Goal: Task Accomplishment & Management: Manage account settings

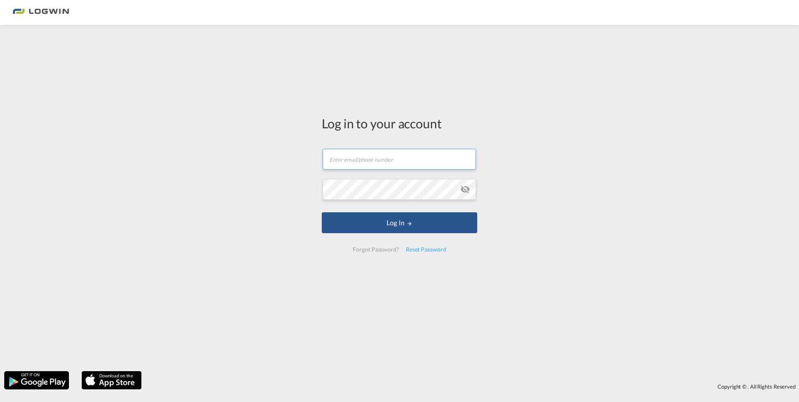
click at [418, 163] on input "text" at bounding box center [399, 159] width 153 height 21
click at [322, 212] on button "Log In" at bounding box center [400, 222] width 156 height 21
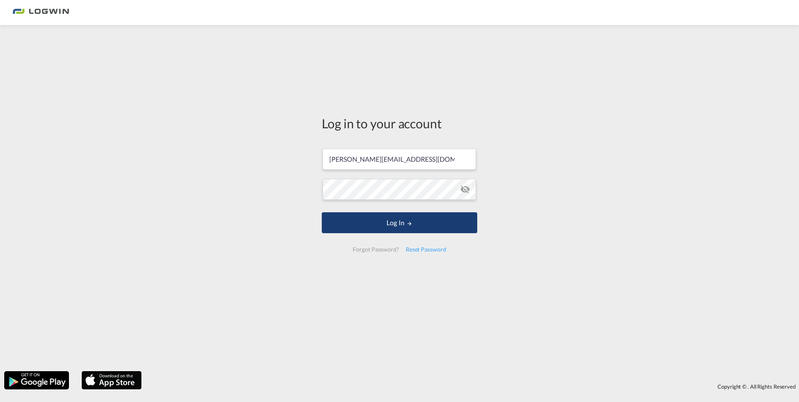
click at [399, 223] on button "Log In" at bounding box center [400, 222] width 156 height 21
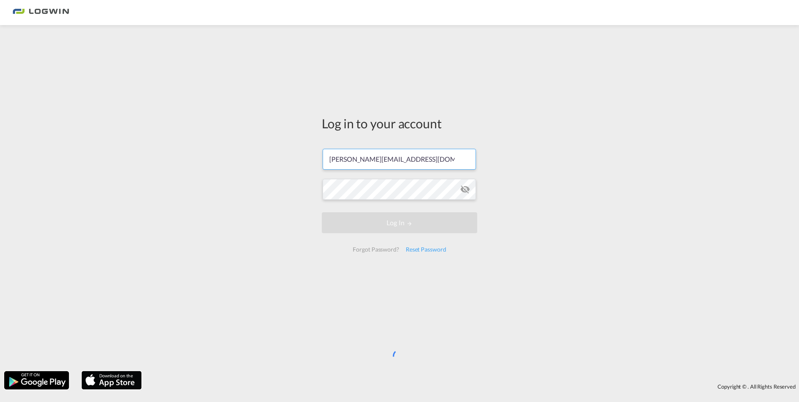
click at [441, 160] on input "tobias.blitzner@logwin-logistics.com" at bounding box center [399, 159] width 153 height 21
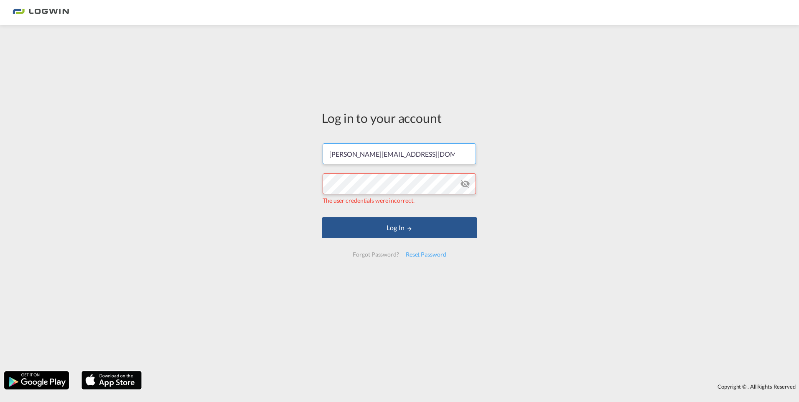
drag, startPoint x: 457, startPoint y: 154, endPoint x: 283, endPoint y: 158, distance: 173.6
click at [283, 158] on div "Log in to your account tobias.blitzner@logwin-logistics.com The user credential…" at bounding box center [399, 198] width 799 height 338
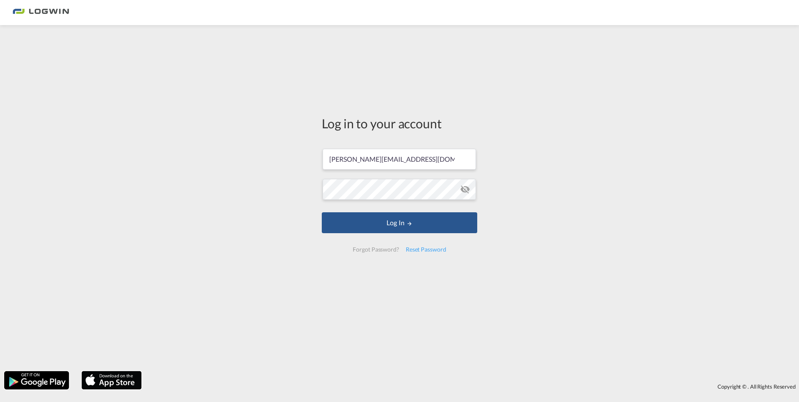
click at [465, 190] on md-icon "icon-eye-off" at bounding box center [465, 189] width 10 height 10
click at [322, 212] on button "Log In" at bounding box center [400, 222] width 156 height 21
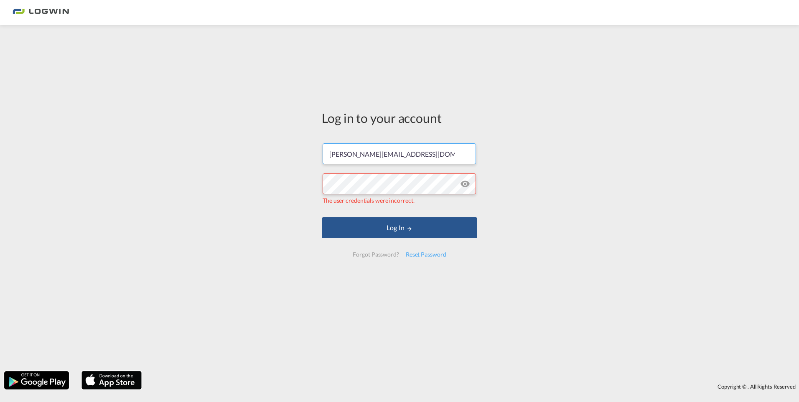
drag, startPoint x: 442, startPoint y: 154, endPoint x: 283, endPoint y: 154, distance: 159.3
click at [283, 154] on div "Log in to your account tobias.blitzner@logwin-logistics.com The user credential…" at bounding box center [399, 198] width 799 height 338
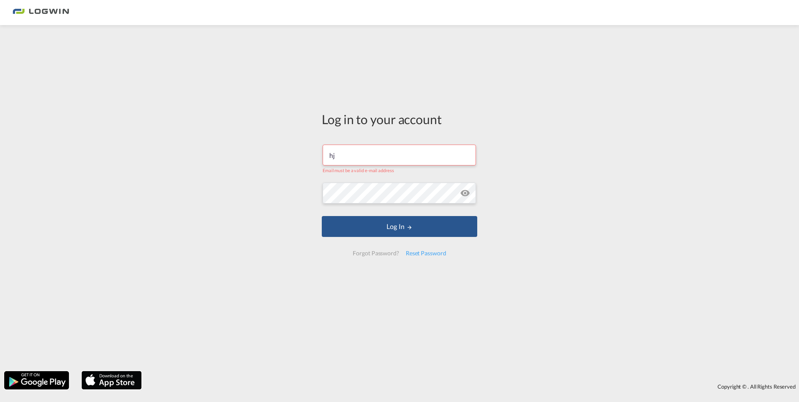
type input "h"
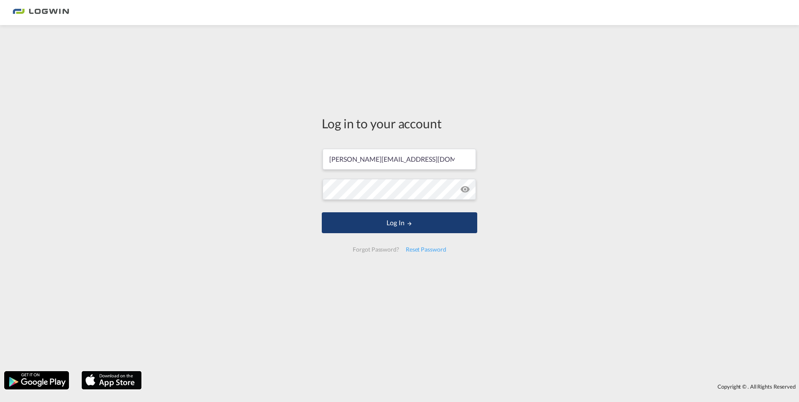
click at [409, 228] on button "Log In" at bounding box center [400, 222] width 156 height 21
click at [322, 212] on button "Log In" at bounding box center [400, 222] width 156 height 21
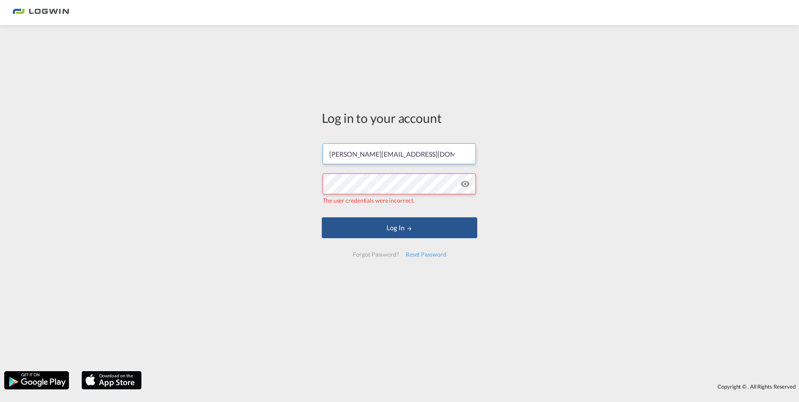
click at [444, 150] on input "[PERSON_NAME][EMAIL_ADDRESS][DOMAIN_NAME]" at bounding box center [399, 153] width 153 height 21
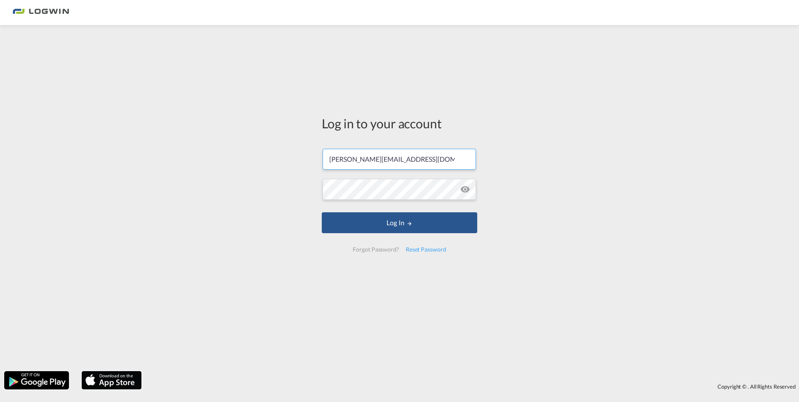
drag, startPoint x: 409, startPoint y: 161, endPoint x: 262, endPoint y: 169, distance: 147.4
click at [262, 169] on div "Log in to your account tobias.blitzner@logwin-logistics.com Log In Forgot Passw…" at bounding box center [399, 198] width 799 height 338
drag, startPoint x: 455, startPoint y: 159, endPoint x: 291, endPoint y: 158, distance: 163.9
click at [291, 158] on div "Log in to your account tobias.blitzner@logwin-logistics.com Log In Forgot Passw…" at bounding box center [399, 198] width 799 height 338
type input "tobias.blitzner@logwin-logistics.com"
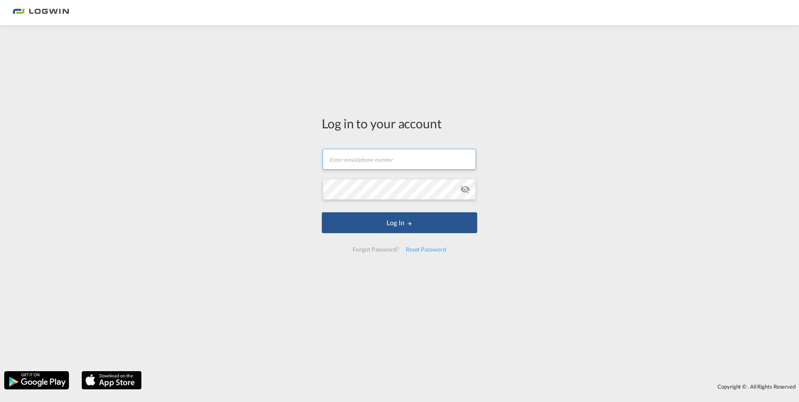
click at [398, 158] on input "text" at bounding box center [399, 159] width 153 height 21
type input "[PERSON_NAME][EMAIL_ADDRESS][DOMAIN_NAME]"
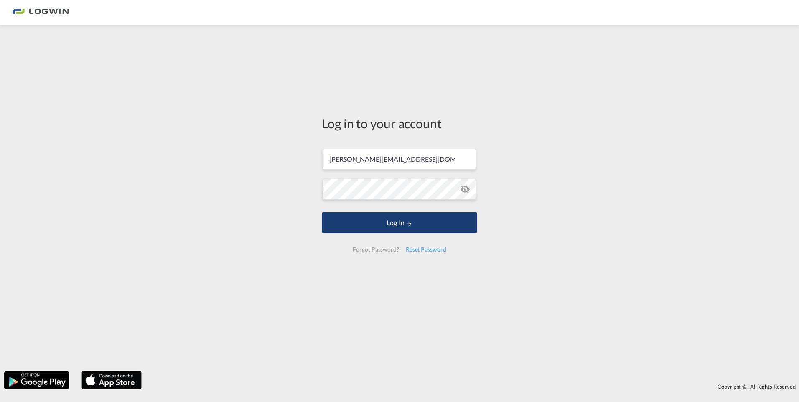
click at [392, 220] on button "Log In" at bounding box center [400, 222] width 156 height 21
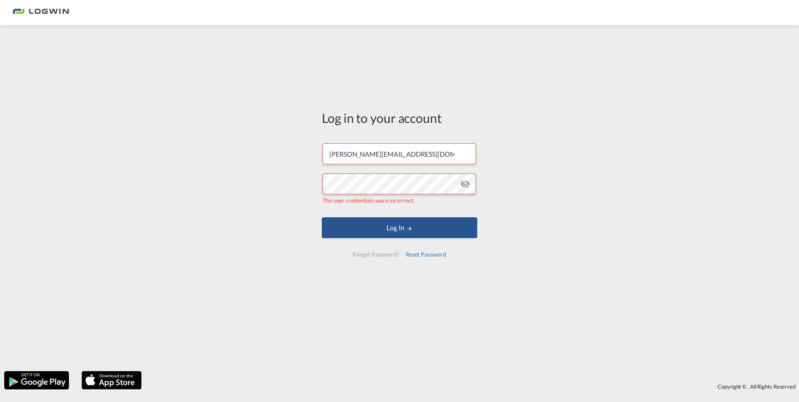
click at [440, 254] on div "Reset Password" at bounding box center [426, 254] width 47 height 15
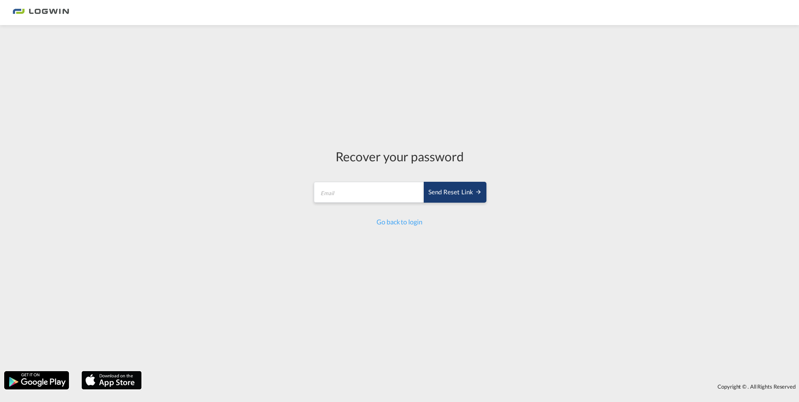
click at [462, 191] on div "Send reset link" at bounding box center [456, 193] width 54 height 10
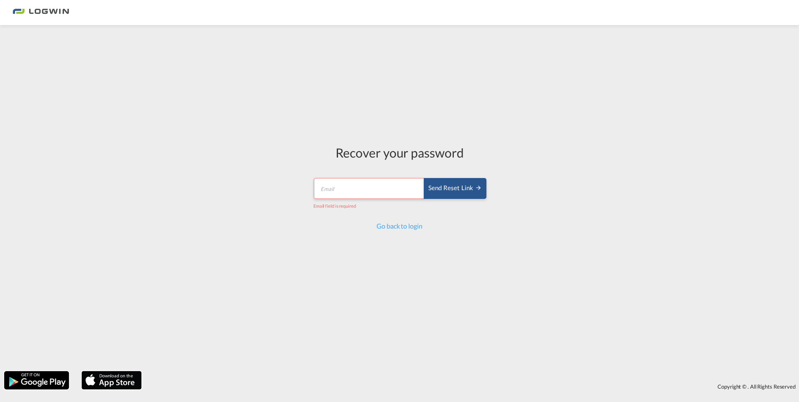
click at [363, 186] on input "email" at bounding box center [369, 188] width 111 height 21
type input "[PERSON_NAME][EMAIL_ADDRESS][DOMAIN_NAME]"
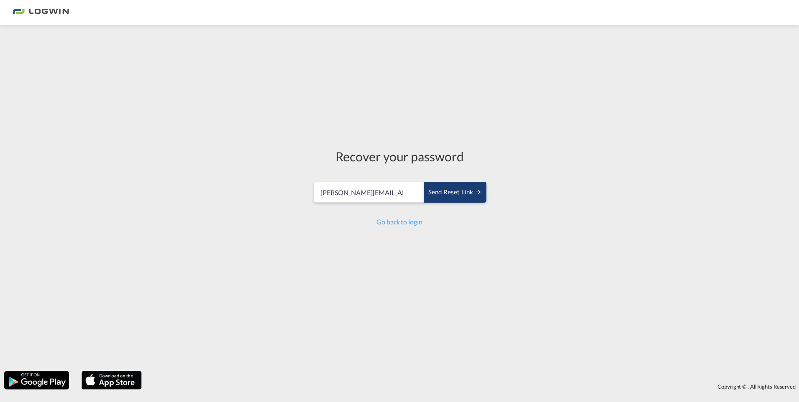
click at [464, 188] on div "Send reset link" at bounding box center [456, 193] width 54 height 10
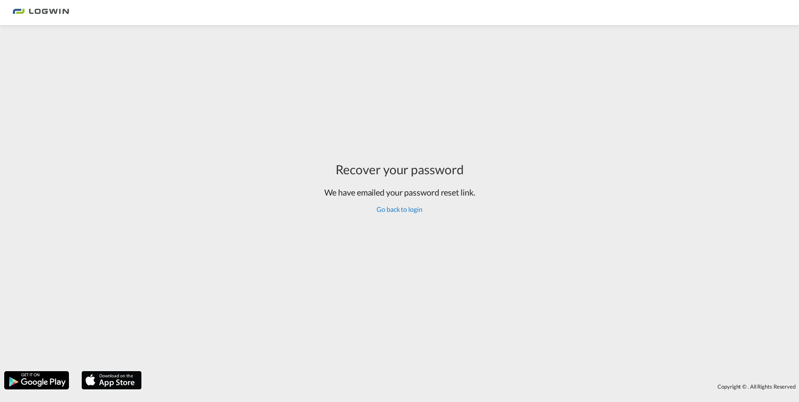
click at [406, 211] on link "Go back to login" at bounding box center [400, 209] width 46 height 8
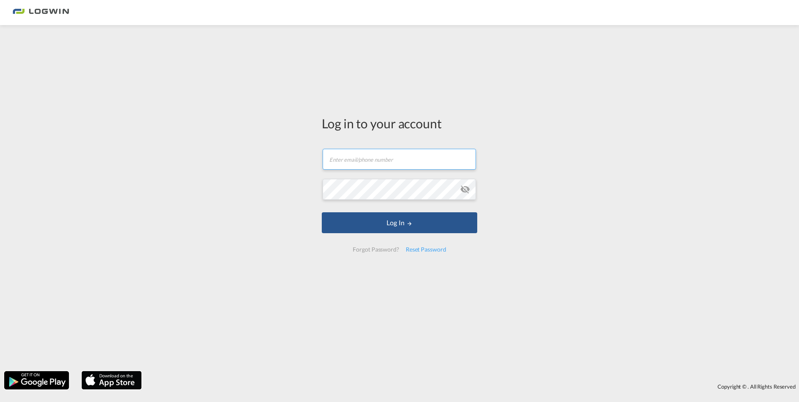
click at [380, 159] on input "text" at bounding box center [399, 159] width 153 height 21
type input "[PERSON_NAME][EMAIL_ADDRESS][DOMAIN_NAME]"
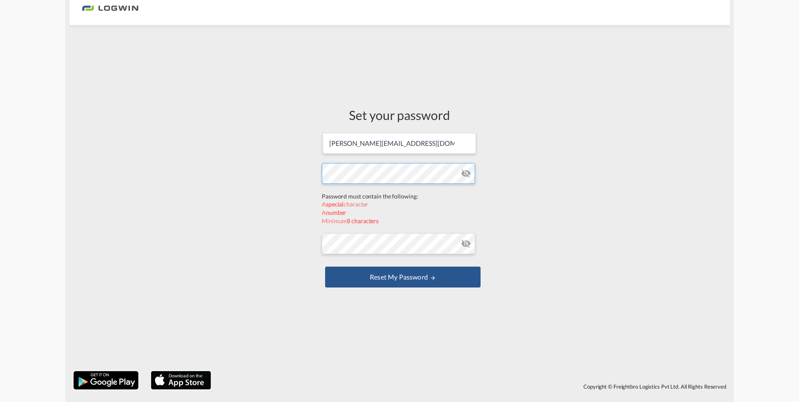
click at [378, 195] on form "[PERSON_NAME][EMAIL_ADDRESS][DOMAIN_NAME] Password must contain the following: …" at bounding box center [400, 211] width 156 height 158
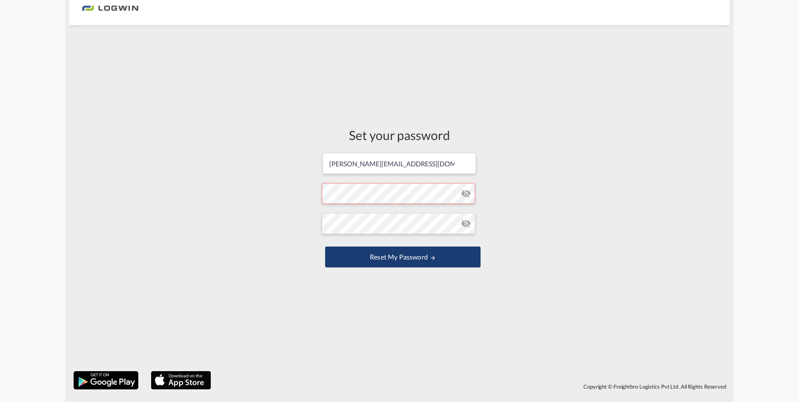
click at [411, 258] on button "Reset my password" at bounding box center [403, 257] width 156 height 21
click at [465, 194] on md-icon "icon-eye-off" at bounding box center [466, 194] width 10 height 10
click at [470, 224] on md-icon "icon-eye-off" at bounding box center [466, 224] width 10 height 10
click at [386, 256] on button "Reset my password" at bounding box center [403, 257] width 156 height 21
click at [465, 192] on md-icon "icon-eye-off" at bounding box center [466, 194] width 10 height 10
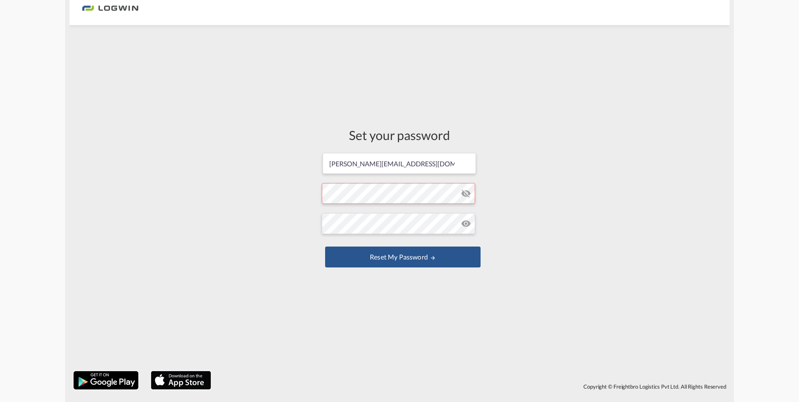
click at [467, 221] on md-icon "icon-eye-off" at bounding box center [466, 224] width 10 height 10
click at [426, 256] on button "Reset my password" at bounding box center [403, 257] width 156 height 21
click at [431, 263] on button "Reset my password" at bounding box center [403, 257] width 156 height 21
click at [412, 196] on form "jens.rupprecht@logwin-logistics.com Password must contain the following: A spec…" at bounding box center [400, 211] width 156 height 118
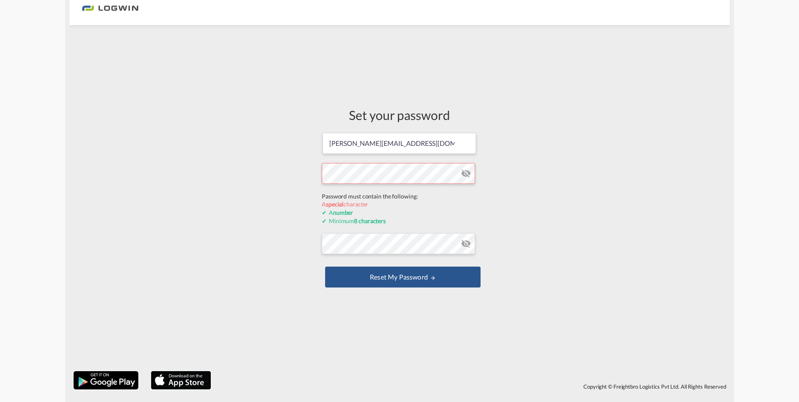
click at [468, 175] on form "jens.rupprecht@logwin-logistics.com Password must contain the following: A spec…" at bounding box center [400, 211] width 156 height 158
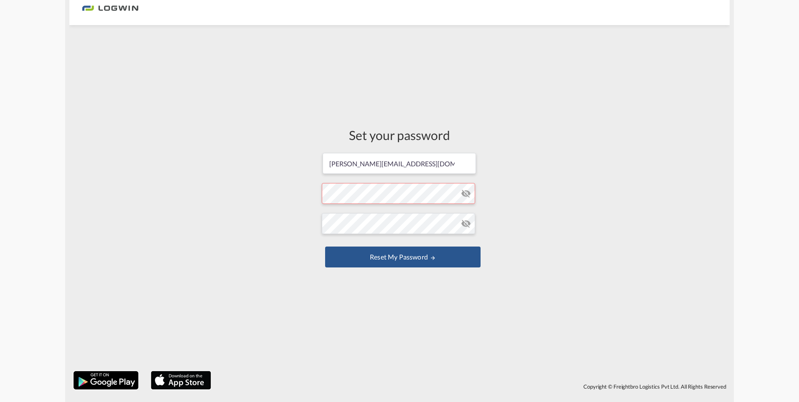
click at [468, 192] on md-icon "icon-eye-off" at bounding box center [466, 194] width 10 height 10
click at [466, 193] on md-icon "icon-eye-off" at bounding box center [466, 194] width 10 height 10
click at [395, 199] on form "jens.rupprecht@logwin-logistics.com Password must contain the following: A spec…" at bounding box center [400, 211] width 156 height 118
click at [466, 174] on form "jens.rupprecht@logwin-logistics.com Password must contain the following: A spec…" at bounding box center [400, 211] width 156 height 118
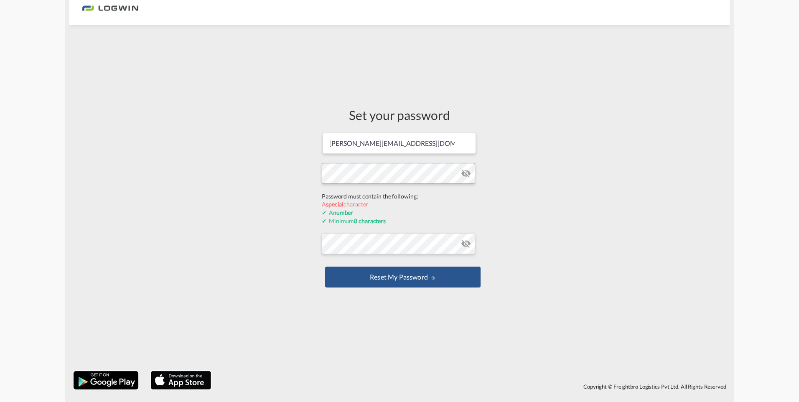
click at [299, 186] on div "Set your password jens.rupprecht@logwin-logistics.com Password must contain the…" at bounding box center [399, 198] width 661 height 338
click at [404, 247] on form "jens.rupprecht@logwin-logistics.com Password must contain the following: A spec…" at bounding box center [400, 211] width 156 height 158
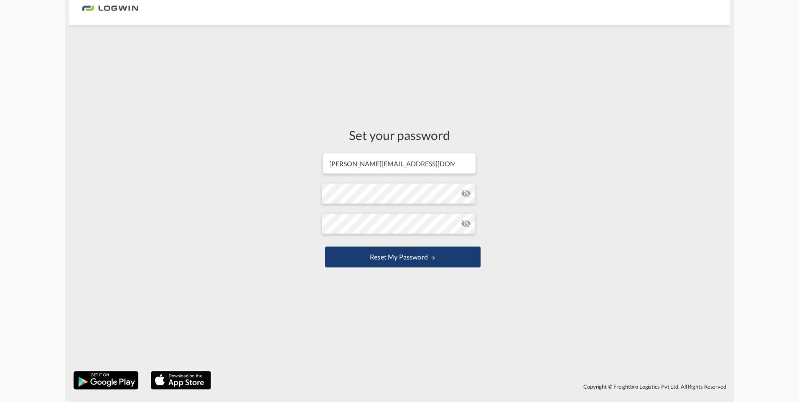
click at [408, 258] on button "Reset my password" at bounding box center [403, 257] width 156 height 21
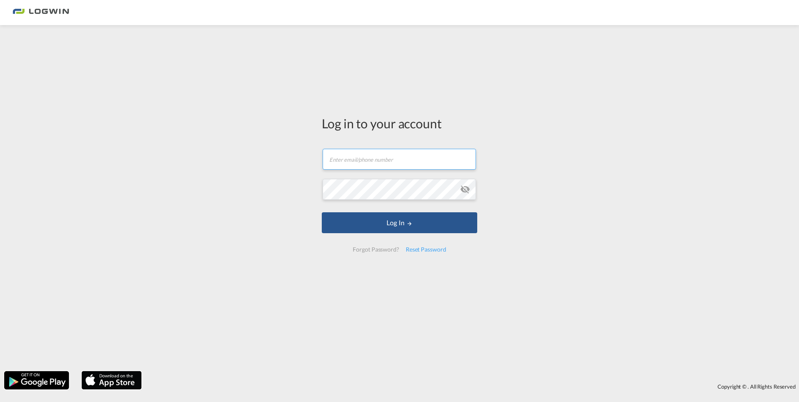
click at [393, 162] on input "text" at bounding box center [399, 159] width 153 height 21
type input "[PERSON_NAME][EMAIL_ADDRESS][DOMAIN_NAME]"
click at [322, 212] on button "Log In" at bounding box center [400, 222] width 156 height 21
